Goal: Information Seeking & Learning: Learn about a topic

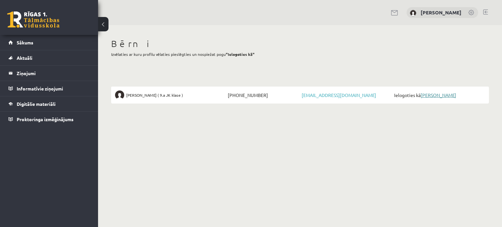
click at [436, 95] on link "[PERSON_NAME]" at bounding box center [439, 95] width 36 height 6
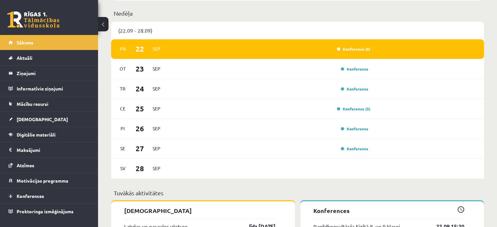
scroll to position [490, 0]
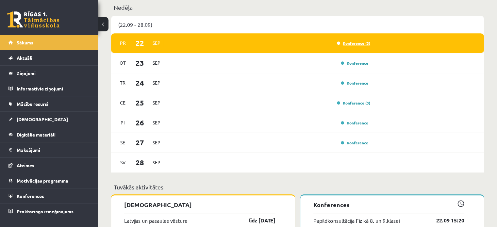
click at [351, 44] on link "Konference (3)" at bounding box center [353, 43] width 33 height 5
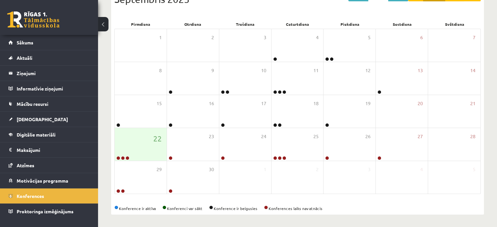
scroll to position [108, 0]
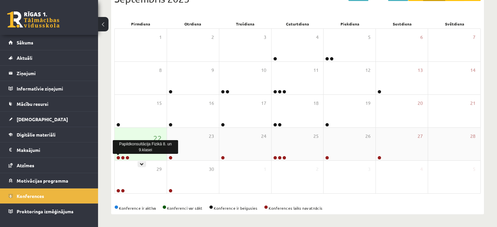
click at [118, 157] on link at bounding box center [118, 158] width 4 height 4
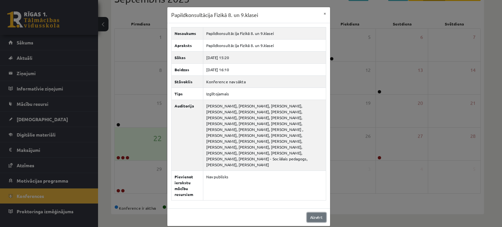
click at [312, 213] on link "Aizvērt" at bounding box center [316, 217] width 19 height 9
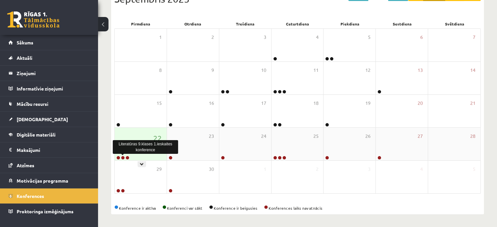
click at [123, 157] on link at bounding box center [123, 158] width 4 height 4
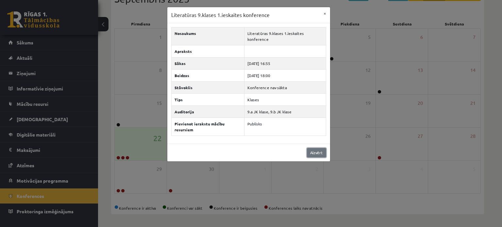
click at [315, 152] on link "Aizvērt" at bounding box center [316, 152] width 19 height 9
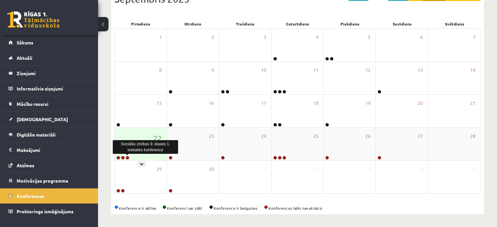
click at [127, 157] on link at bounding box center [128, 158] width 4 height 4
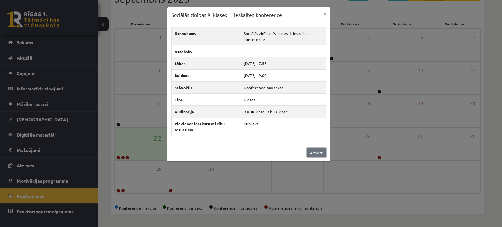
click at [314, 152] on link "Aizvērt" at bounding box center [316, 152] width 19 height 9
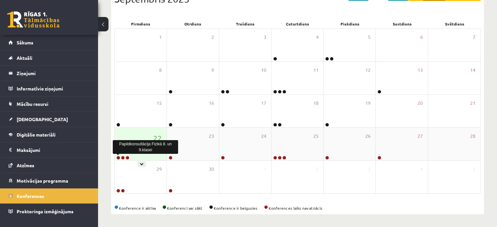
click at [118, 158] on link at bounding box center [118, 158] width 4 height 4
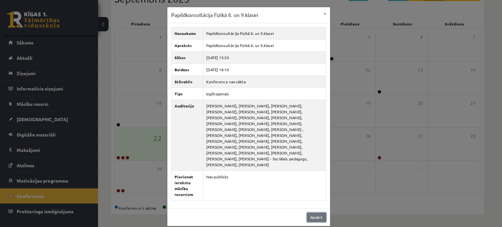
click at [318, 213] on link "Aizvērt" at bounding box center [316, 217] width 19 height 9
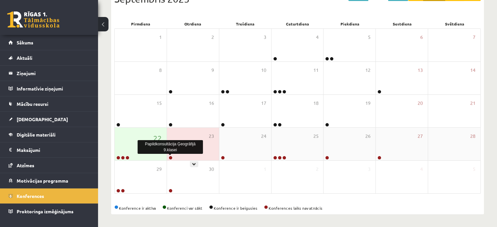
click at [171, 157] on link at bounding box center [171, 158] width 4 height 4
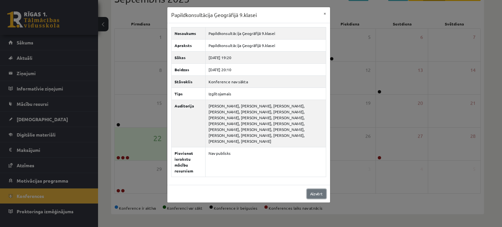
click at [320, 189] on link "Aizvērt" at bounding box center [316, 193] width 19 height 9
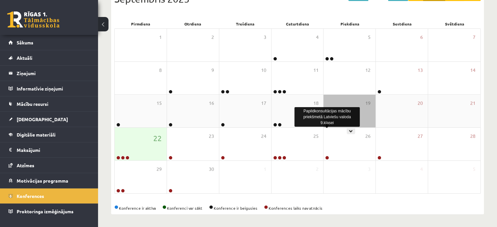
click at [327, 124] on link at bounding box center [327, 125] width 4 height 4
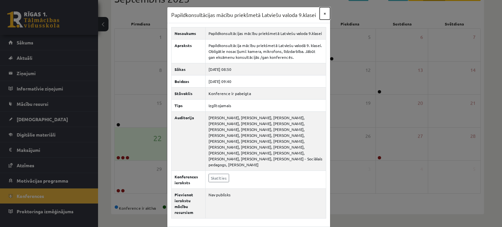
click at [324, 13] on button "×" at bounding box center [325, 13] width 10 height 12
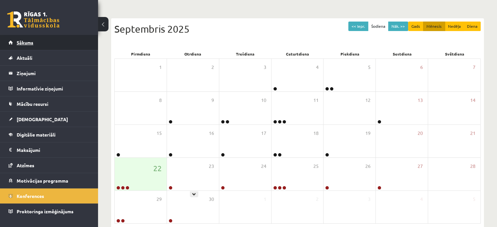
scroll to position [75, 0]
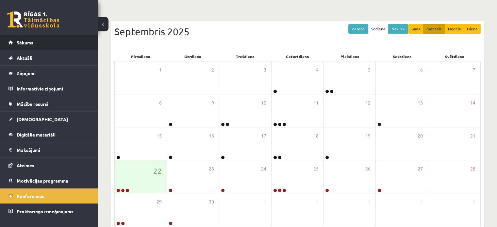
click at [24, 41] on span "Sākums" at bounding box center [25, 43] width 17 height 6
